Goal: Information Seeking & Learning: Compare options

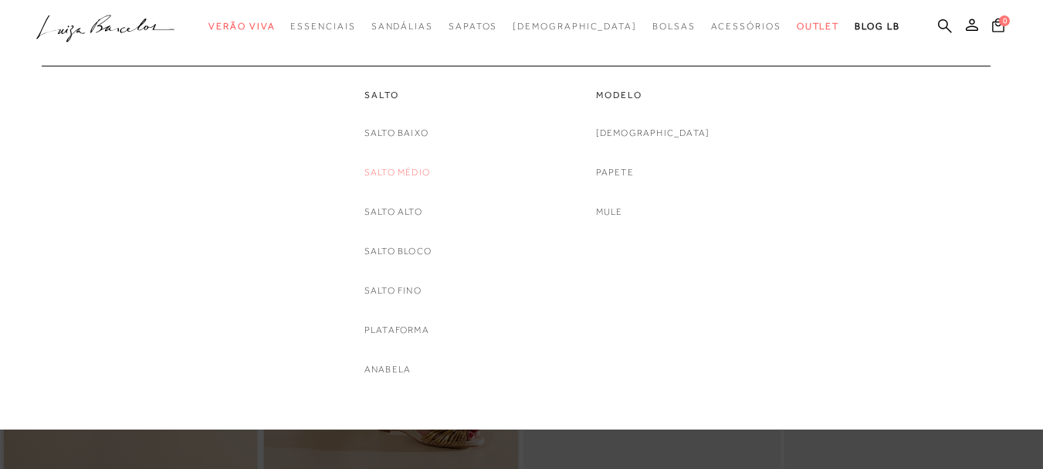
click at [399, 171] on link "Salto Médio" at bounding box center [397, 172] width 66 height 16
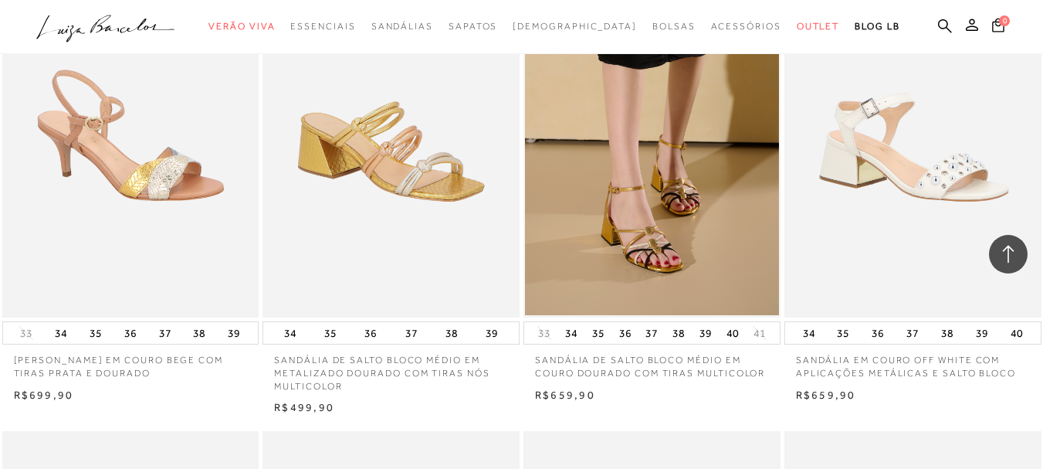
scroll to position [1236, 0]
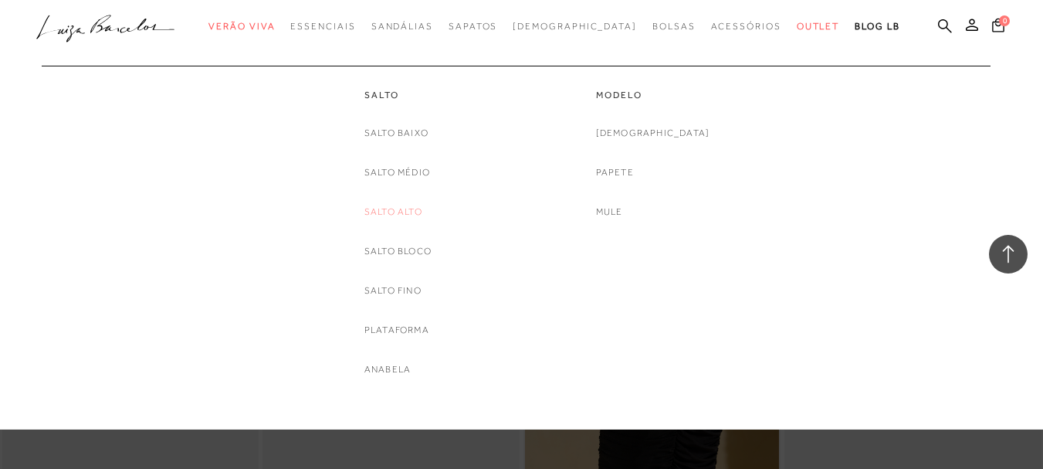
click at [412, 209] on link "Salto Alto" at bounding box center [393, 212] width 58 height 16
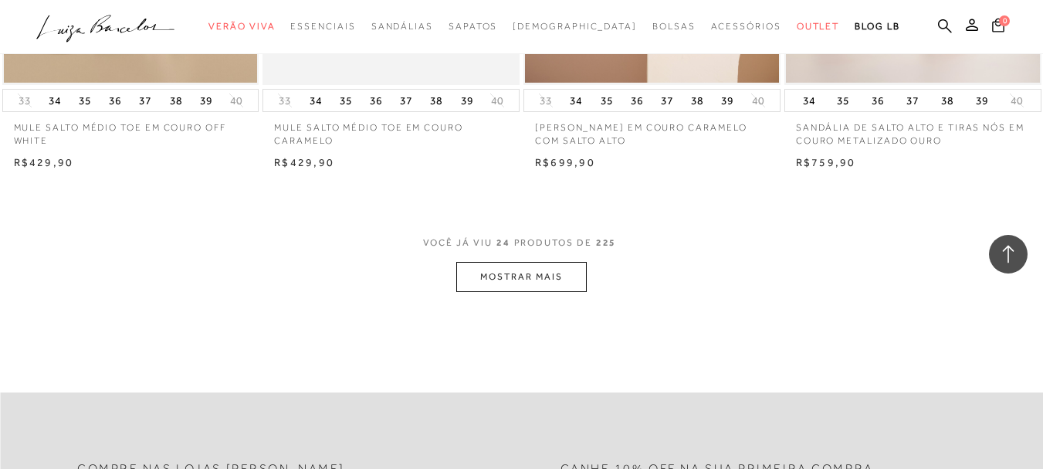
scroll to position [2857, 0]
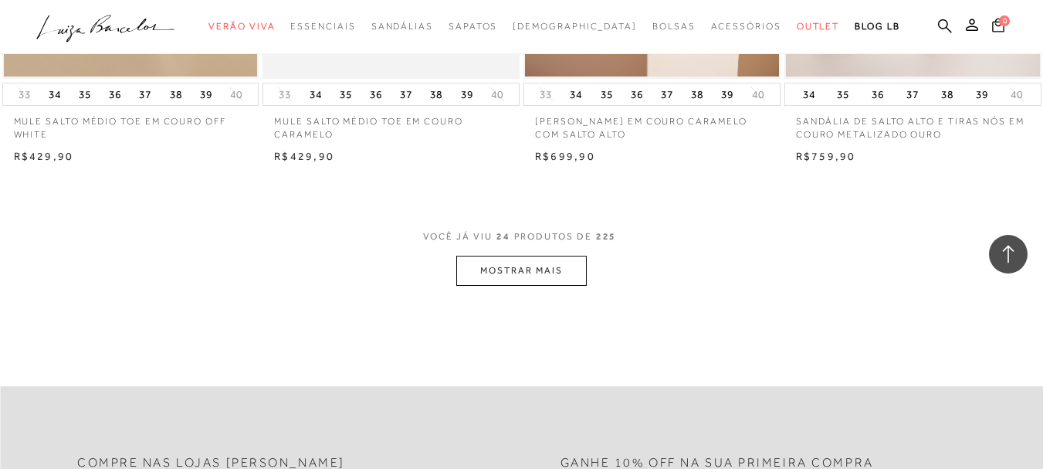
click at [509, 266] on button "MOSTRAR MAIS" at bounding box center [521, 271] width 130 height 30
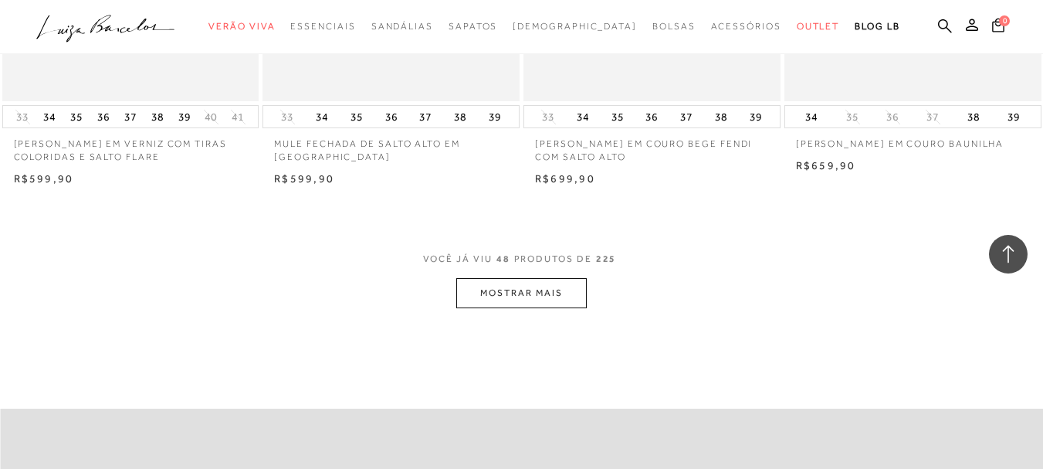
scroll to position [5791, 0]
click at [542, 300] on button "MOSTRAR MAIS" at bounding box center [521, 291] width 130 height 30
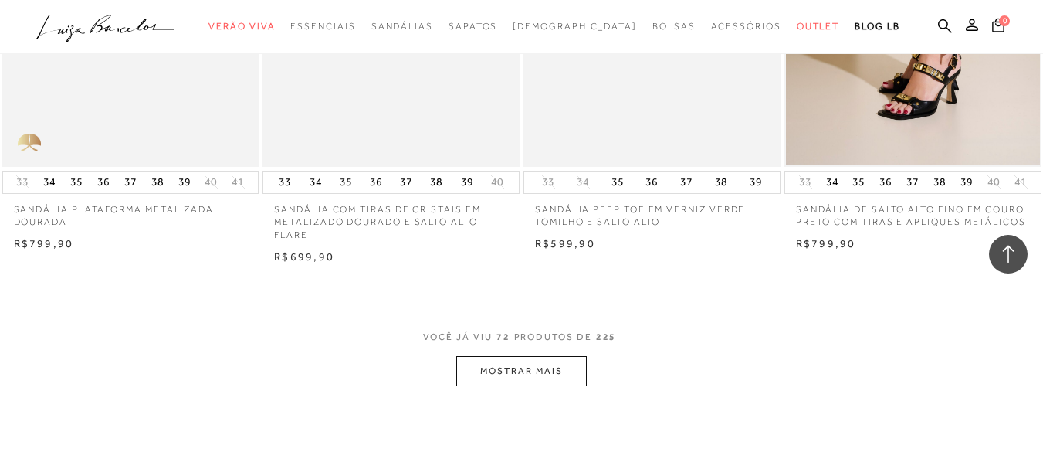
scroll to position [8726, 0]
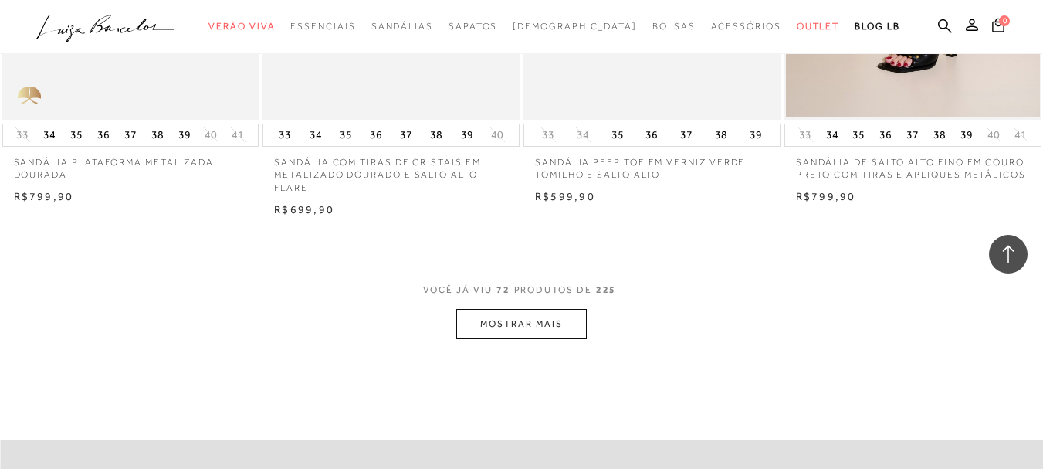
click at [530, 320] on button "MOSTRAR MAIS" at bounding box center [521, 324] width 130 height 30
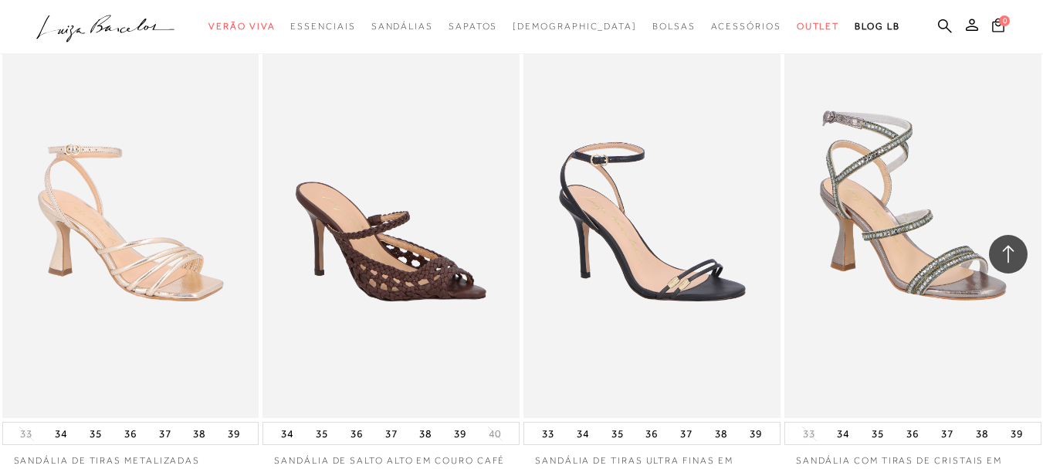
scroll to position [10425, 0]
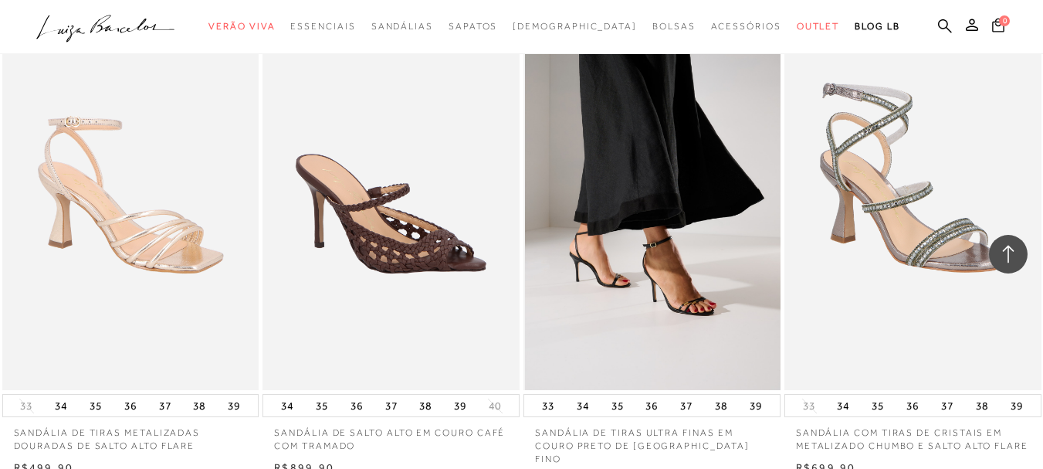
click at [671, 263] on img at bounding box center [653, 197] width 256 height 385
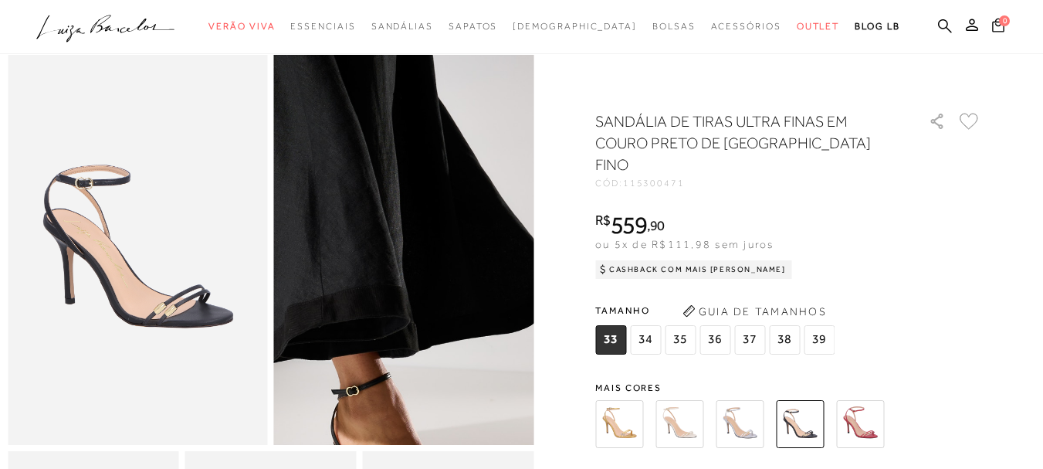
scroll to position [77, 0]
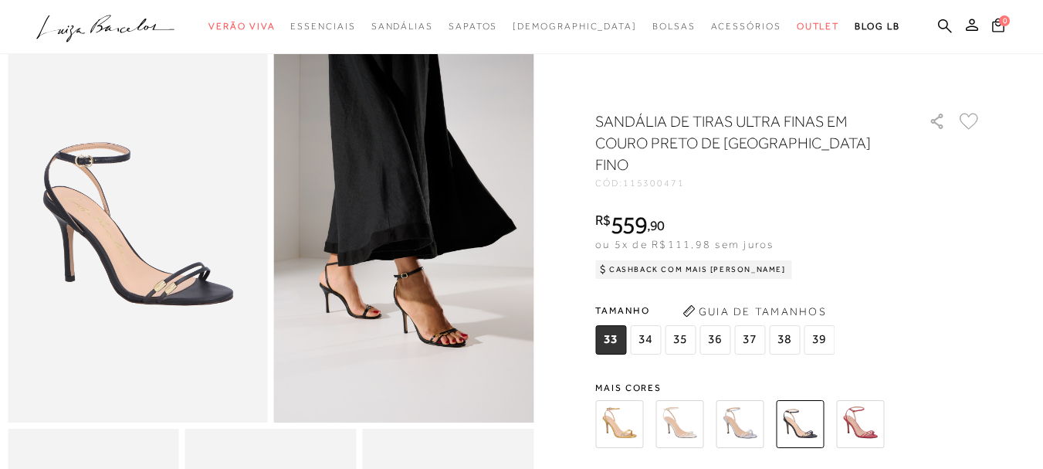
click at [755, 402] on img at bounding box center [740, 424] width 48 height 48
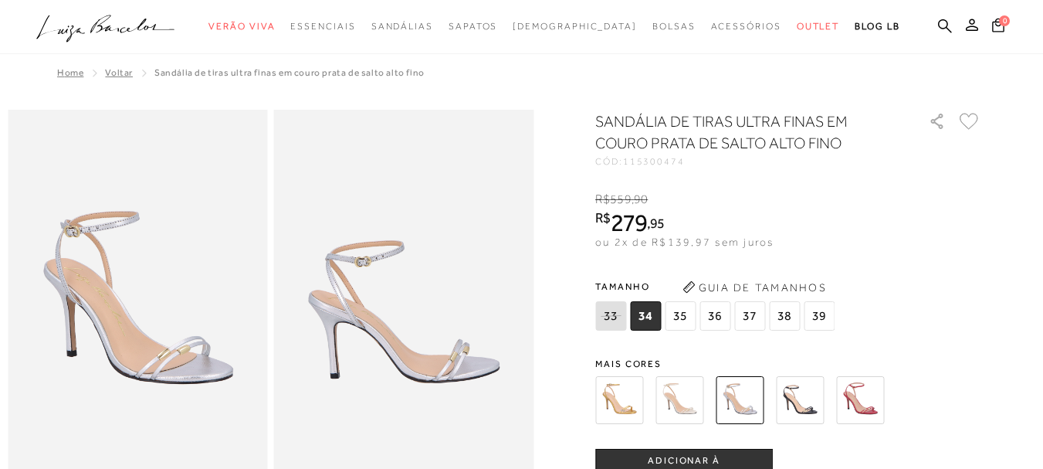
click at [808, 398] on img at bounding box center [800, 400] width 48 height 48
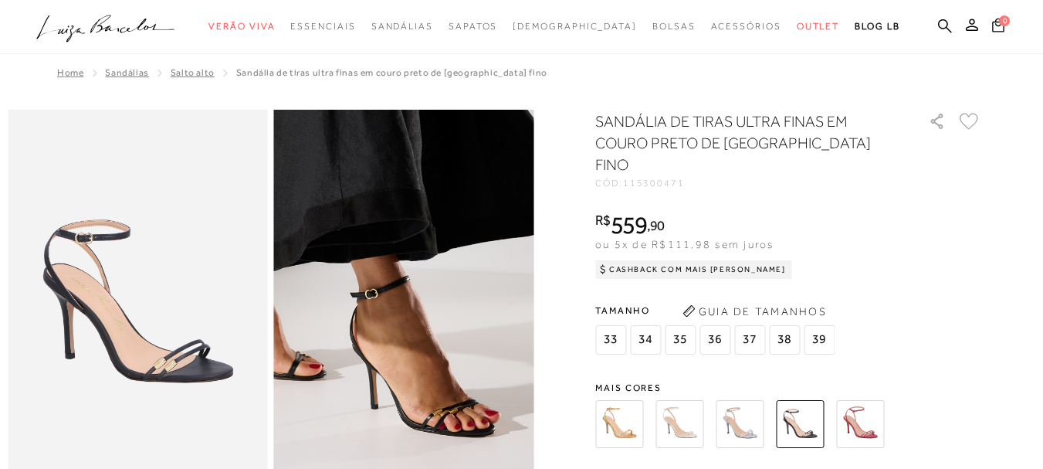
click at [441, 419] on img at bounding box center [370, 198] width 520 height 780
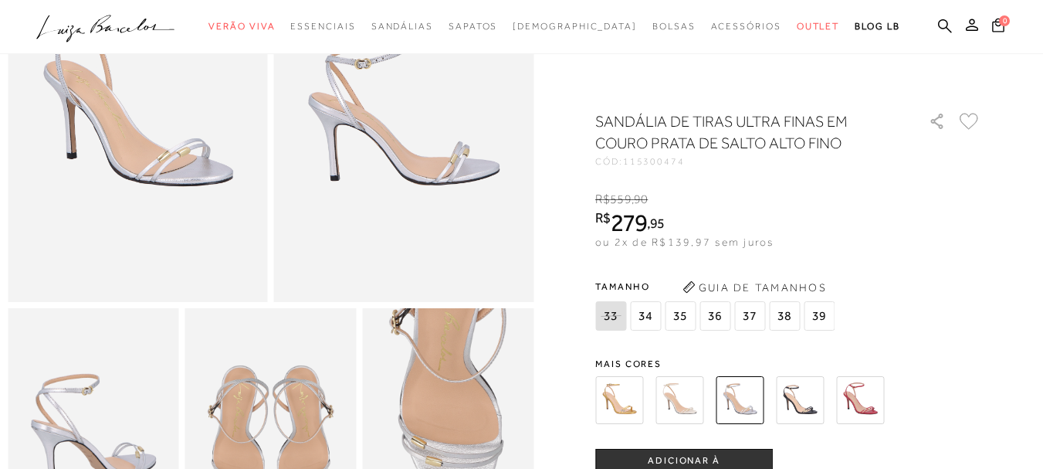
scroll to position [232, 0]
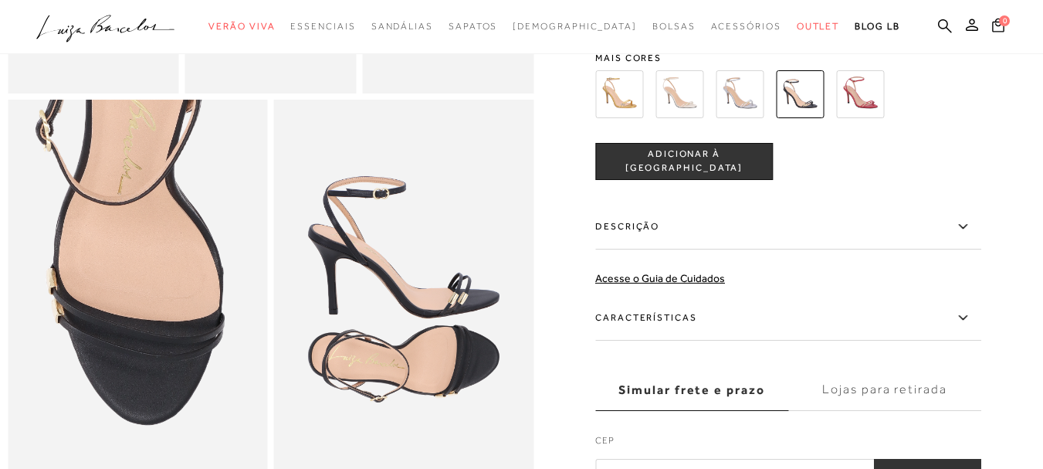
scroll to position [695, 0]
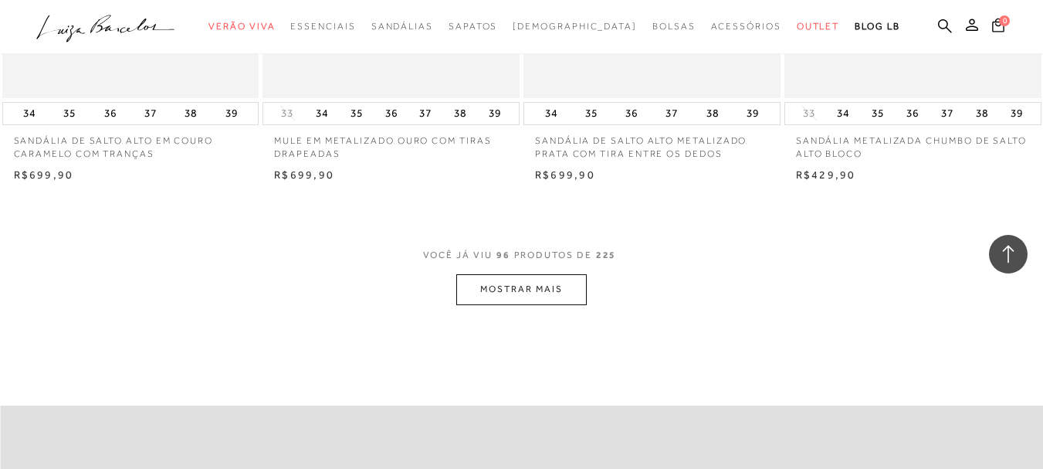
scroll to position [11737, 0]
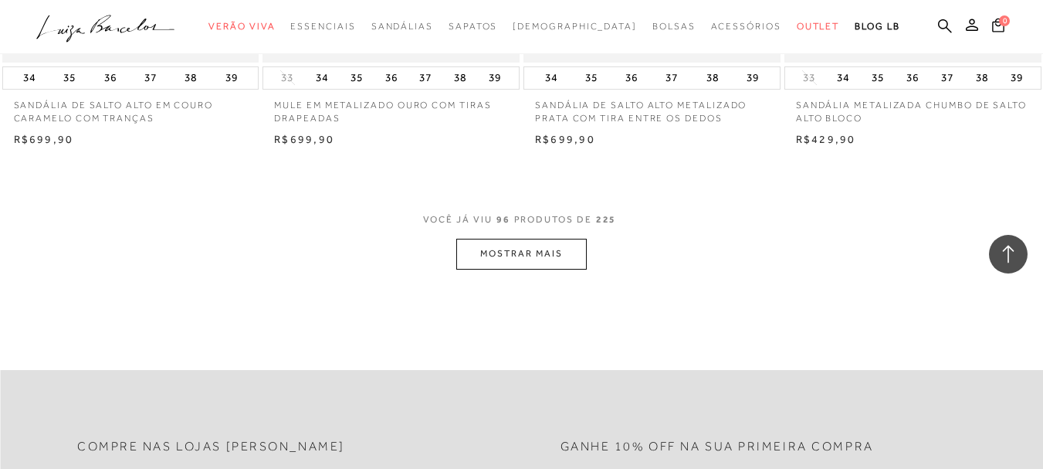
click at [525, 246] on button "MOSTRAR MAIS" at bounding box center [521, 254] width 130 height 30
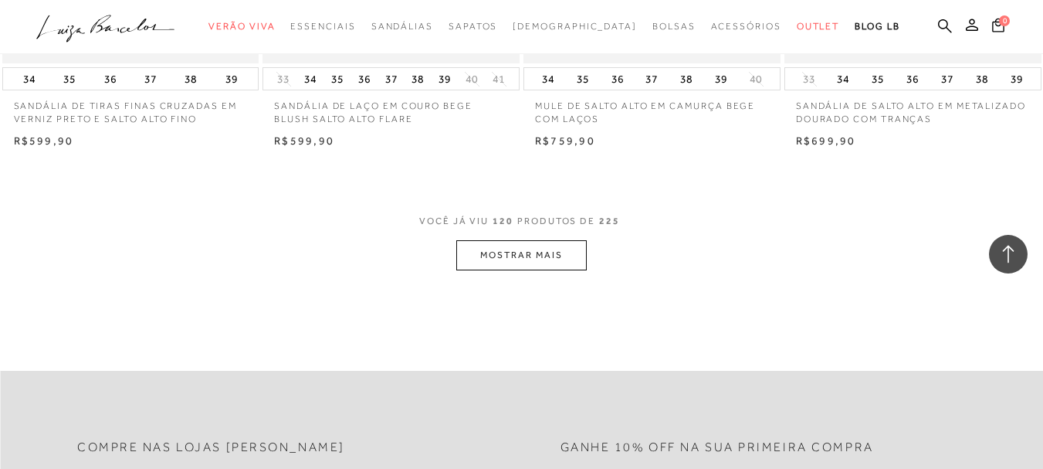
scroll to position [14672, 0]
